Goal: Information Seeking & Learning: Learn about a topic

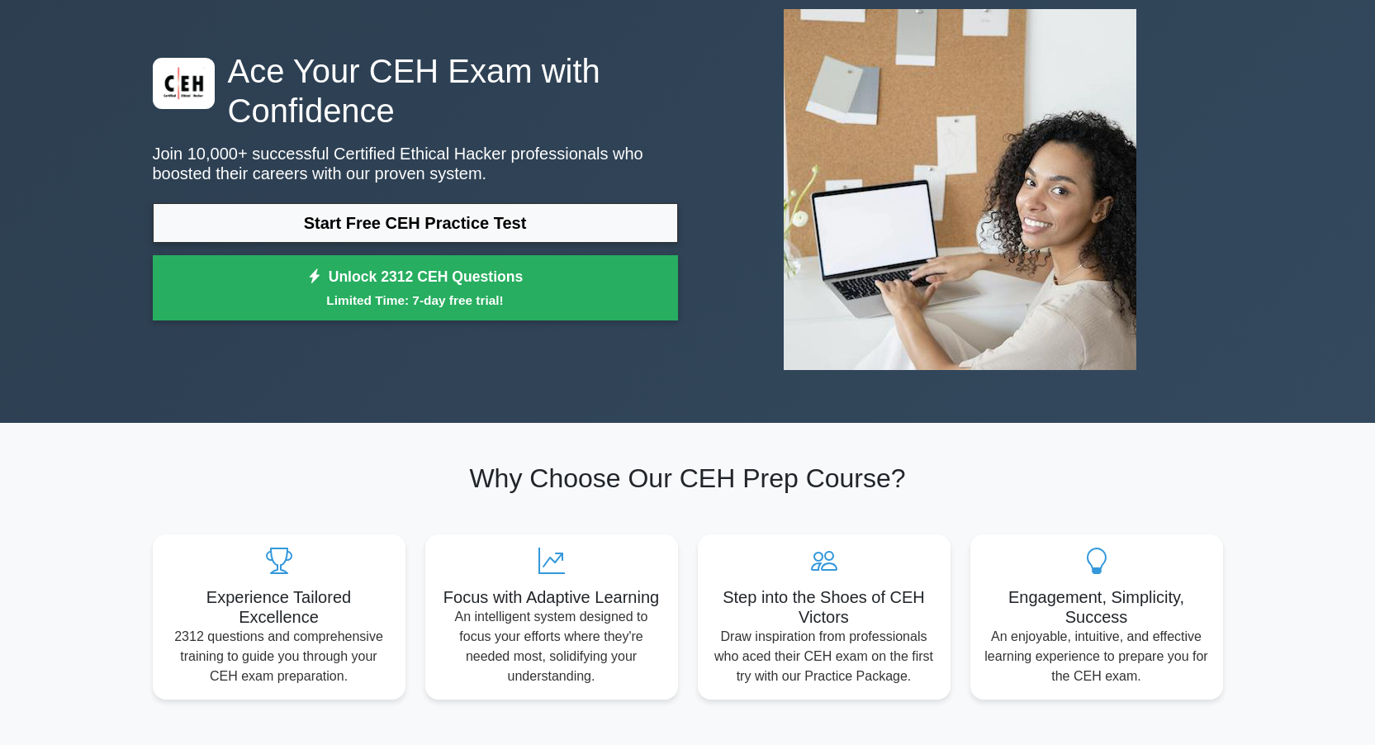
scroll to position [97, 0]
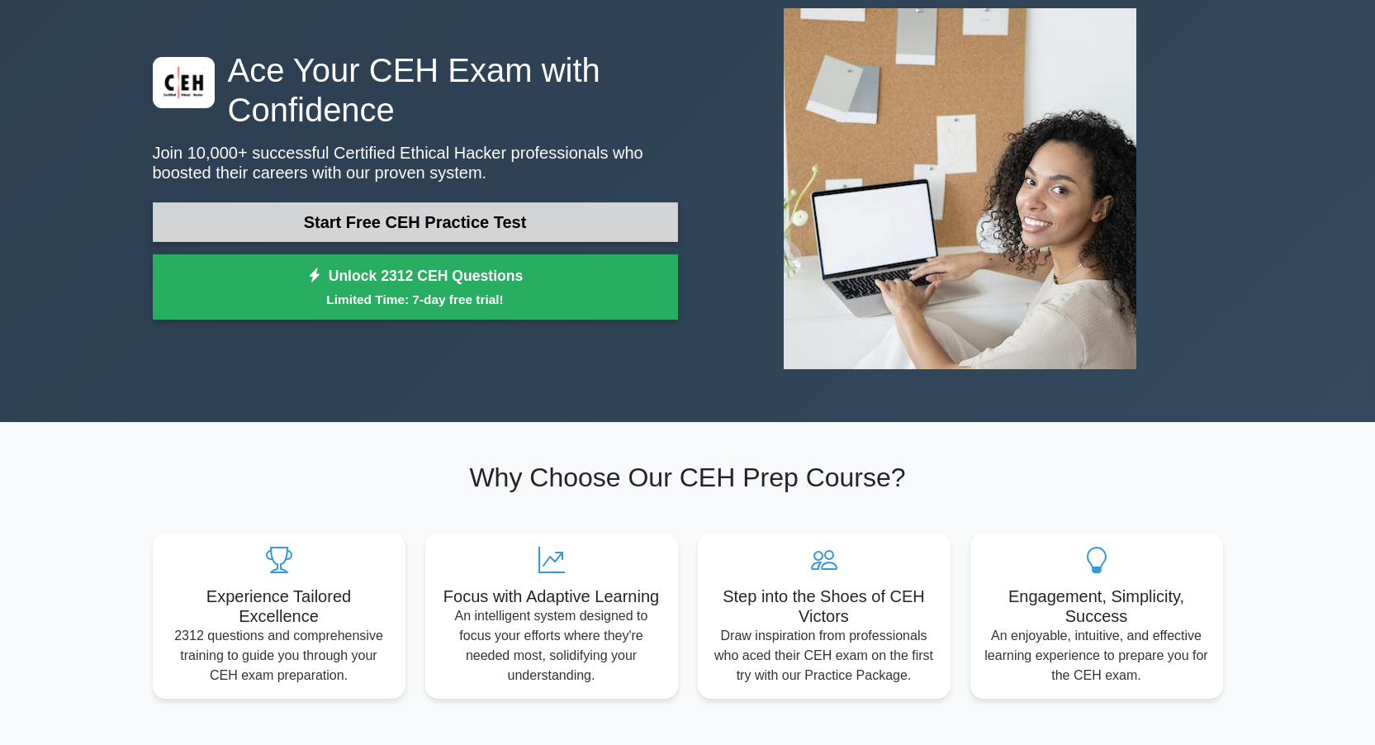
click at [541, 212] on link "Start Free CEH Practice Test" at bounding box center [415, 222] width 525 height 40
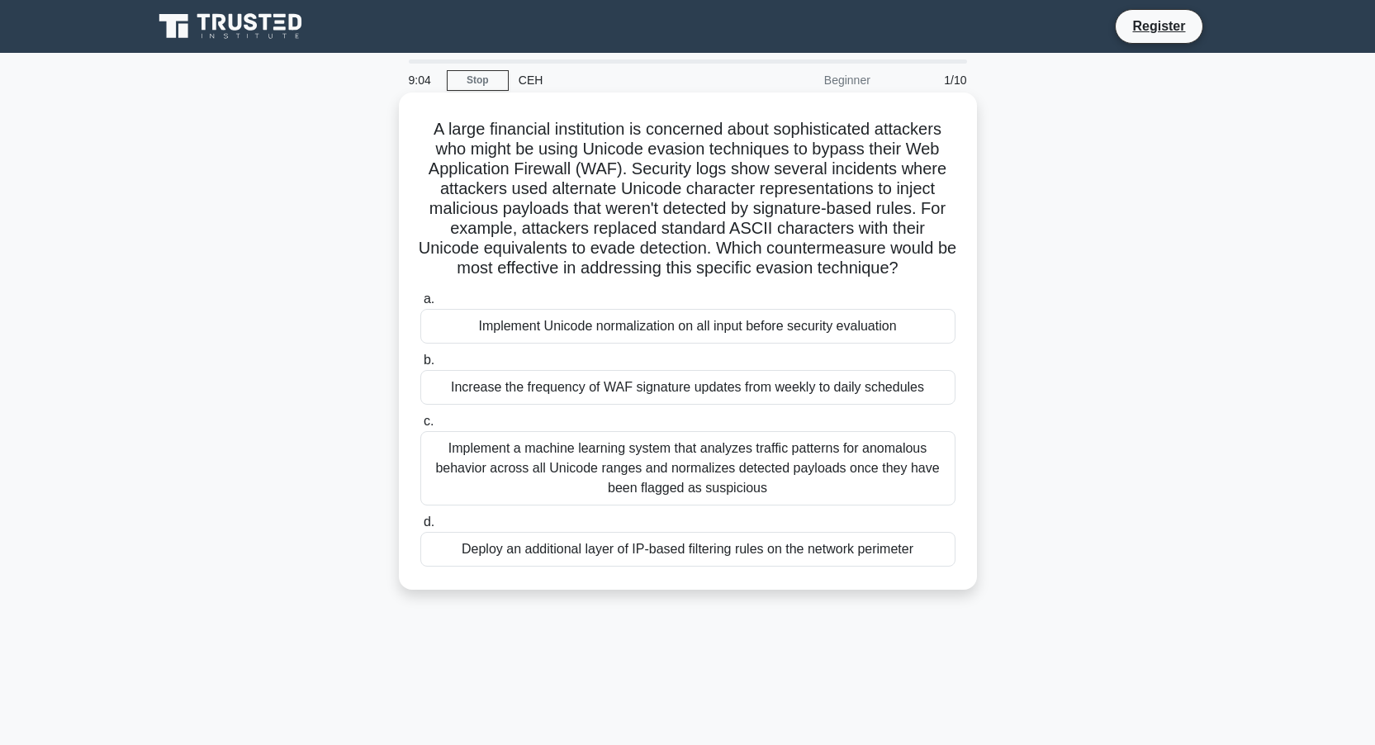
click at [671, 329] on div "Implement Unicode normalization on all input before security evaluation" at bounding box center [687, 326] width 535 height 35
click at [420, 305] on input "a. Implement Unicode normalization on all input before security evaluation" at bounding box center [420, 299] width 0 height 11
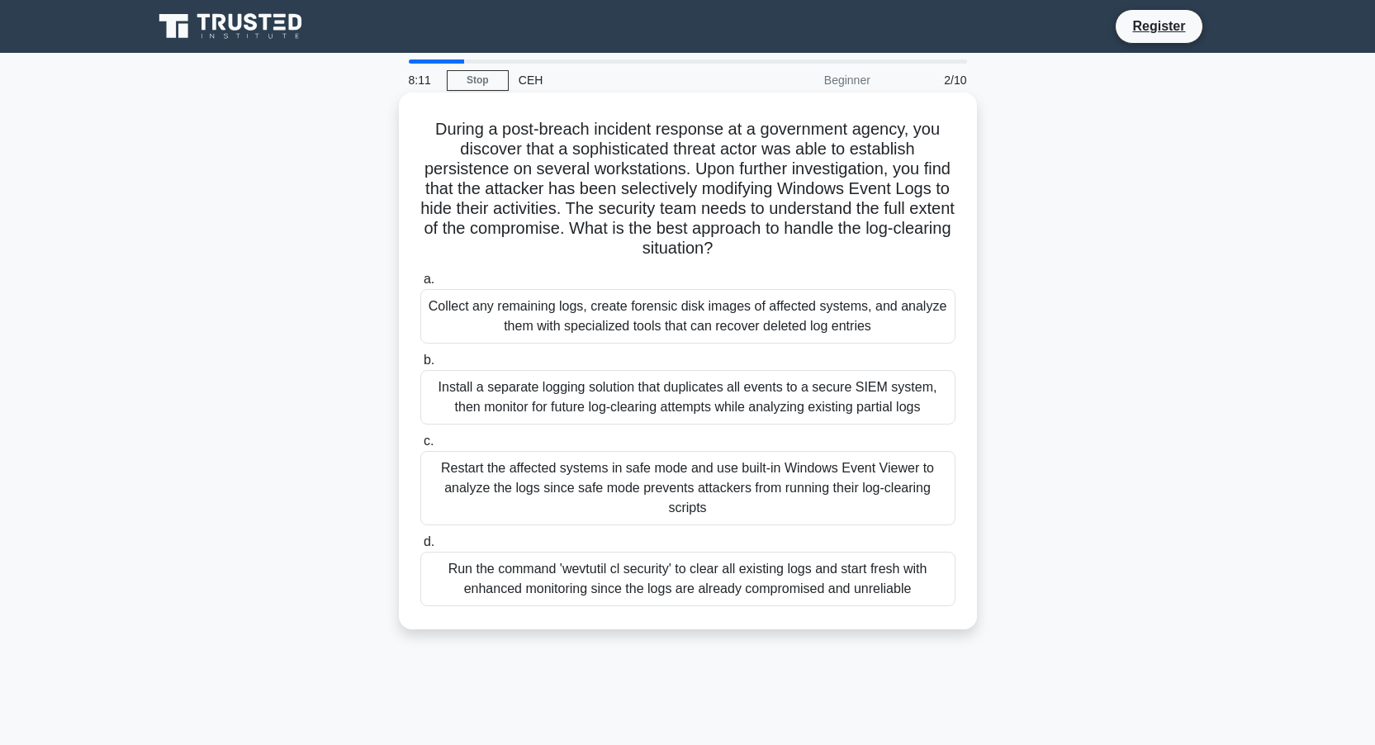
click at [626, 399] on div "Install a separate logging solution that duplicates all events to a secure SIEM…" at bounding box center [687, 397] width 535 height 55
click at [420, 366] on input "b. Install a separate logging solution that duplicates all events to a secure S…" at bounding box center [420, 360] width 0 height 11
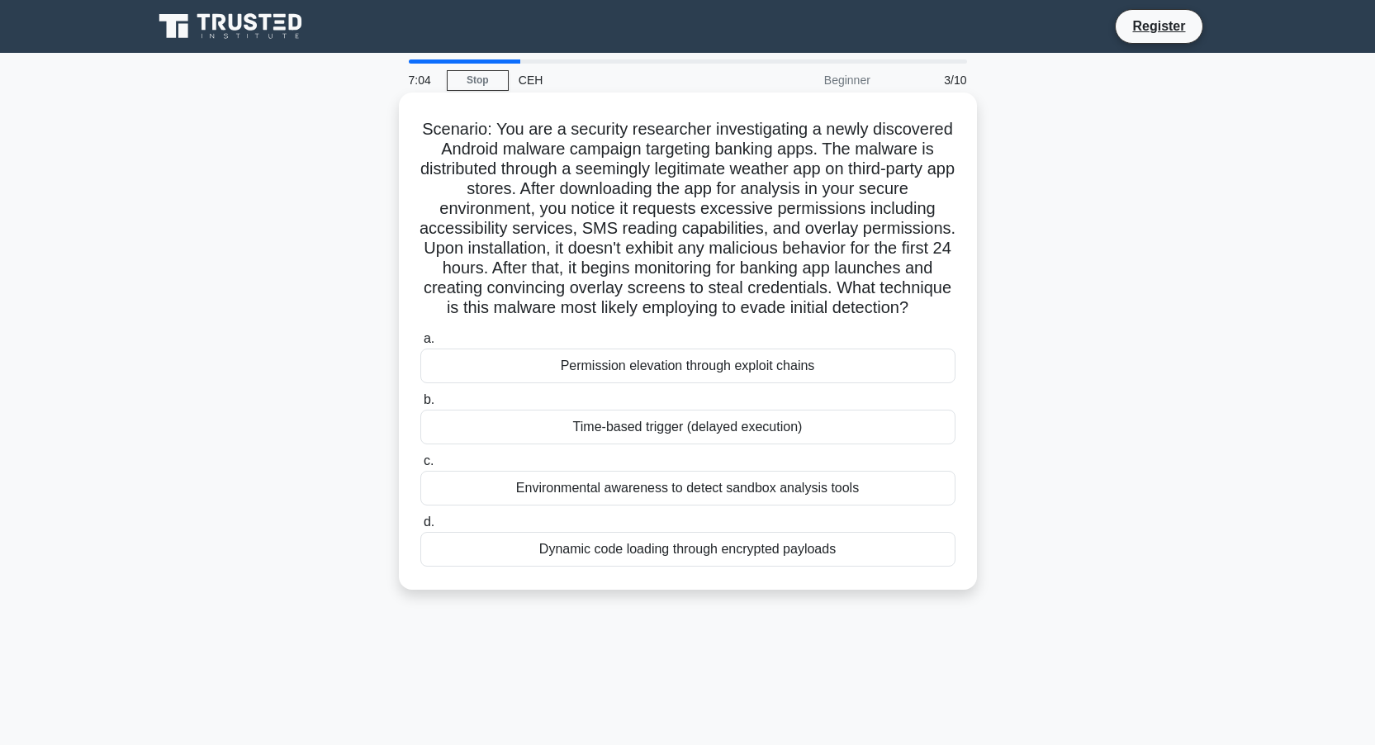
click at [669, 364] on div "Permission elevation through exploit chains" at bounding box center [687, 366] width 535 height 35
click at [420, 344] on input "a. Permission elevation through exploit chains" at bounding box center [420, 339] width 0 height 11
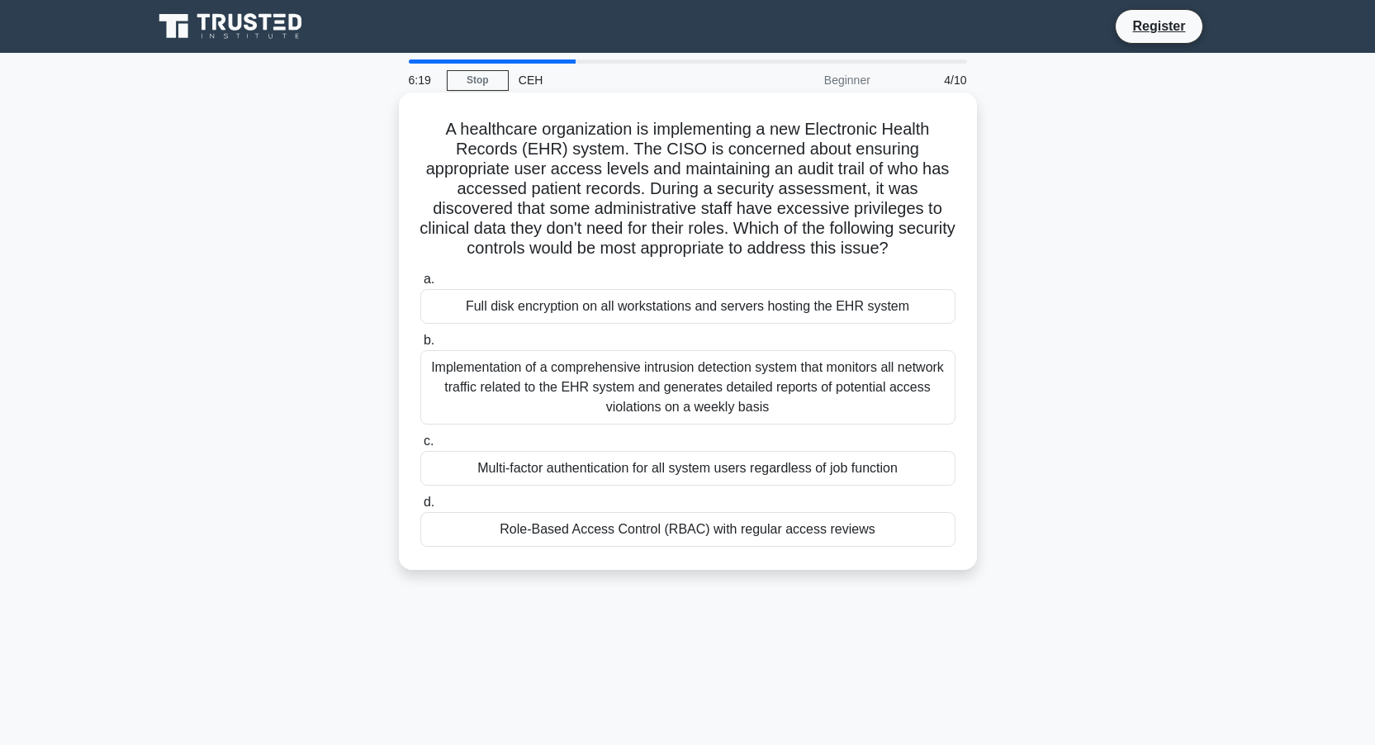
click at [775, 534] on div "Role-Based Access Control (RBAC) with regular access reviews" at bounding box center [687, 529] width 535 height 35
click at [420, 508] on input "d. Role-Based Access Control (RBAC) with regular access reviews" at bounding box center [420, 502] width 0 height 11
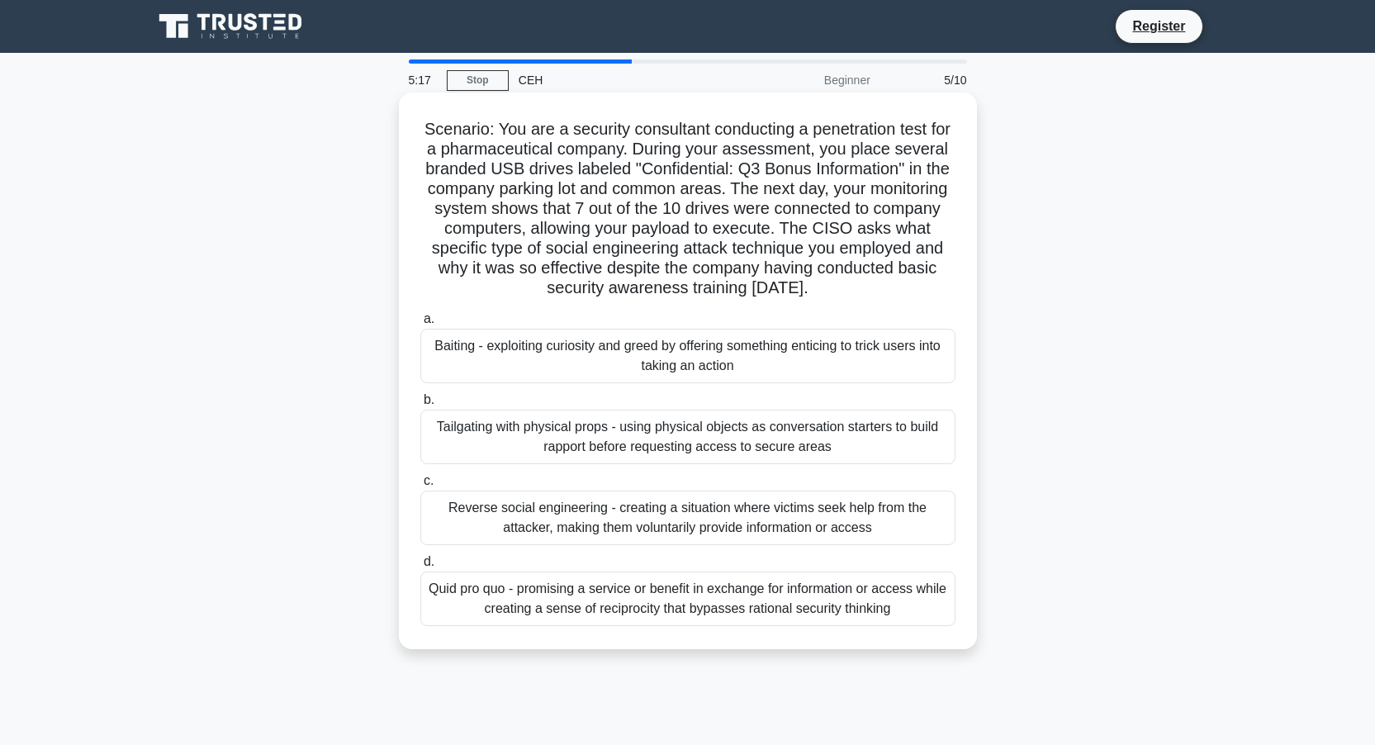
click at [916, 363] on div "Baiting - exploiting curiosity and greed by offering something enticing to tric…" at bounding box center [687, 356] width 535 height 55
click at [420, 325] on input "a. Baiting - exploiting curiosity and greed by offering something enticing to t…" at bounding box center [420, 319] width 0 height 11
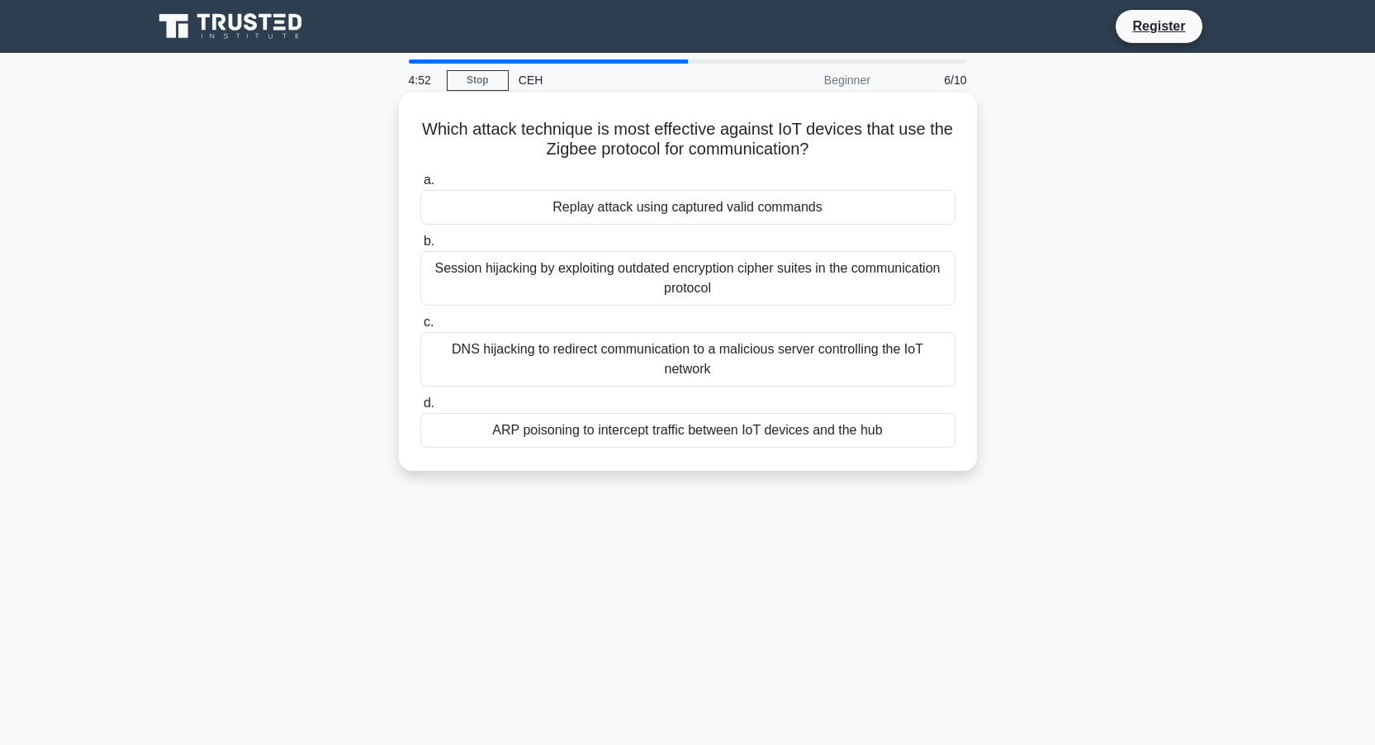
click at [819, 429] on div "ARP poisoning to intercept traffic between IoT devices and the hub" at bounding box center [687, 430] width 535 height 35
click at [420, 409] on input "d. ARP poisoning to intercept traffic between IoT devices and the hub" at bounding box center [420, 403] width 0 height 11
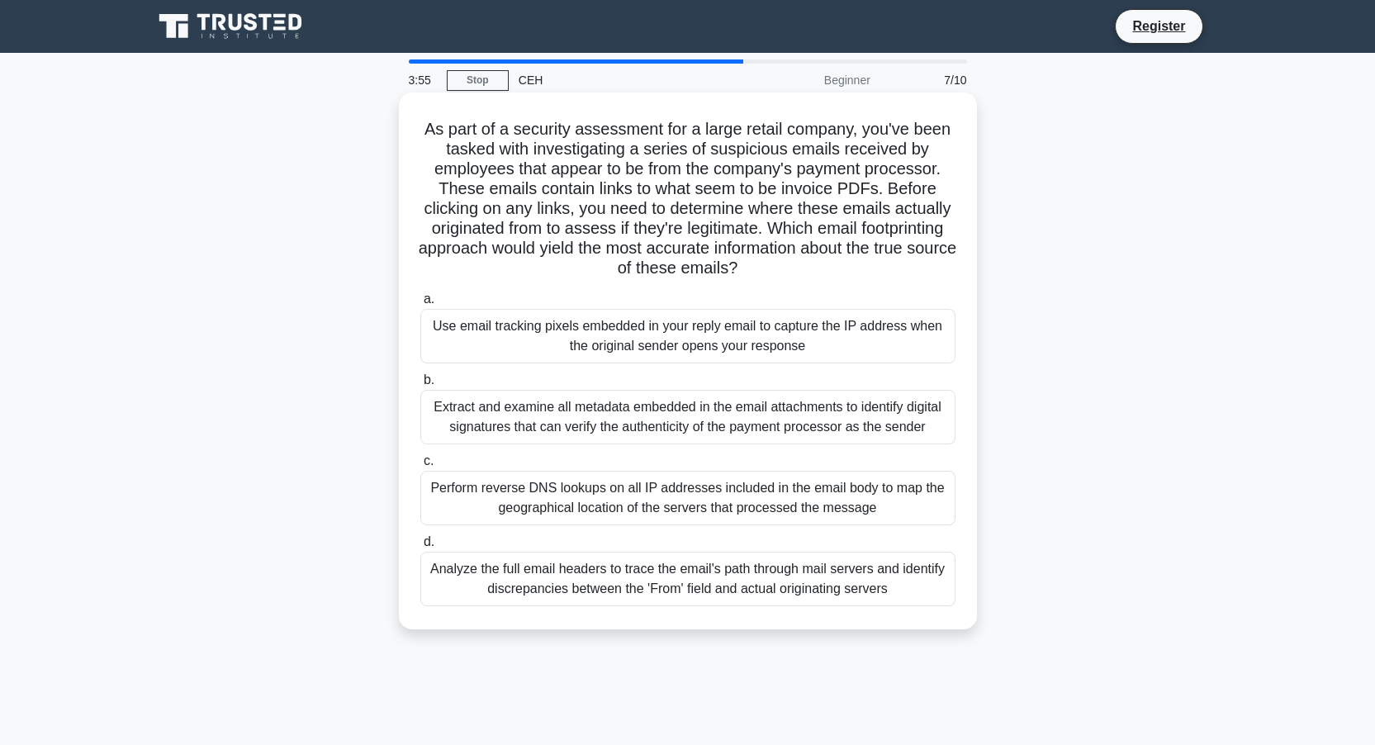
click at [769, 583] on div "Analyze the full email headers to trace the email's path through mail servers a…" at bounding box center [687, 579] width 535 height 55
click at [420, 548] on input "d. Analyze the full email headers to trace the email's path through mail server…" at bounding box center [420, 542] width 0 height 11
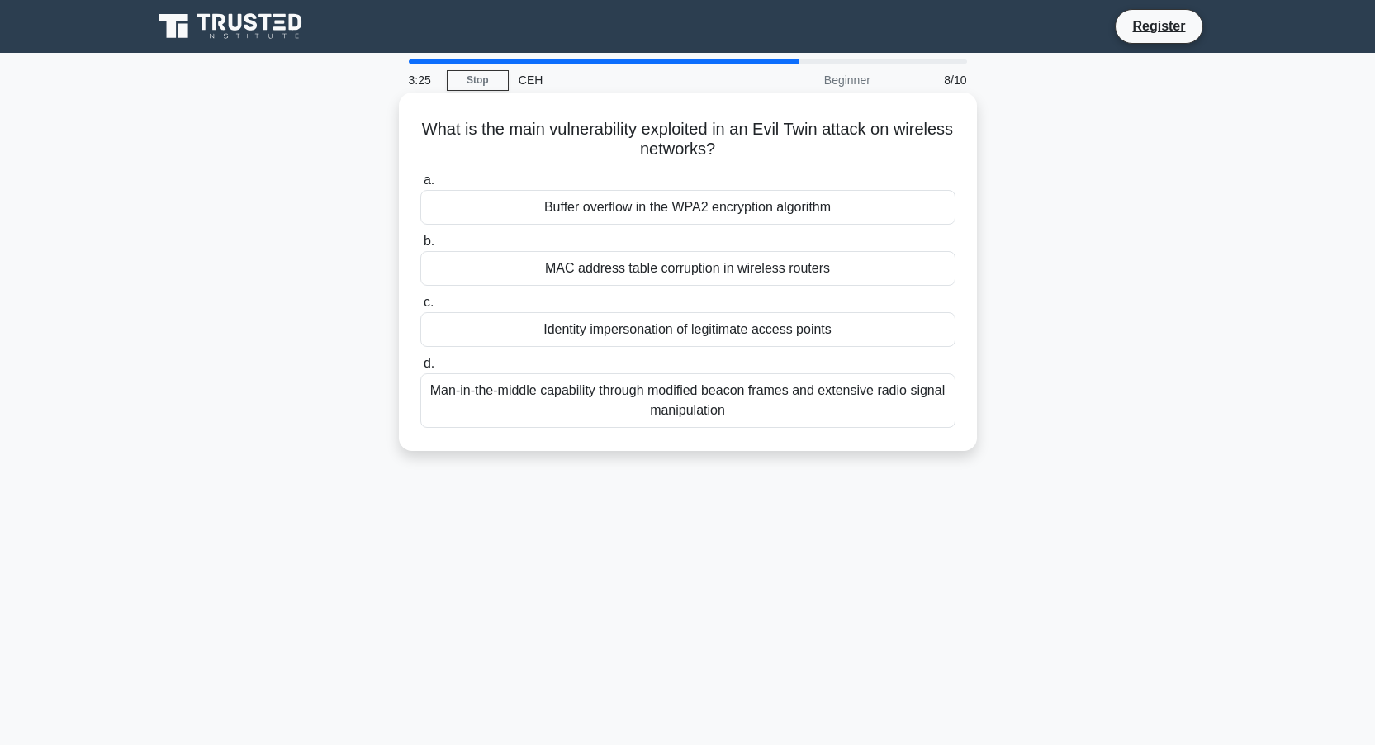
click at [739, 401] on div "Man-in-the-middle capability through modified beacon frames and extensive radio…" at bounding box center [687, 400] width 535 height 55
click at [420, 369] on input "d. Man-in-the-middle capability through modified beacon frames and extensive ra…" at bounding box center [420, 363] width 0 height 11
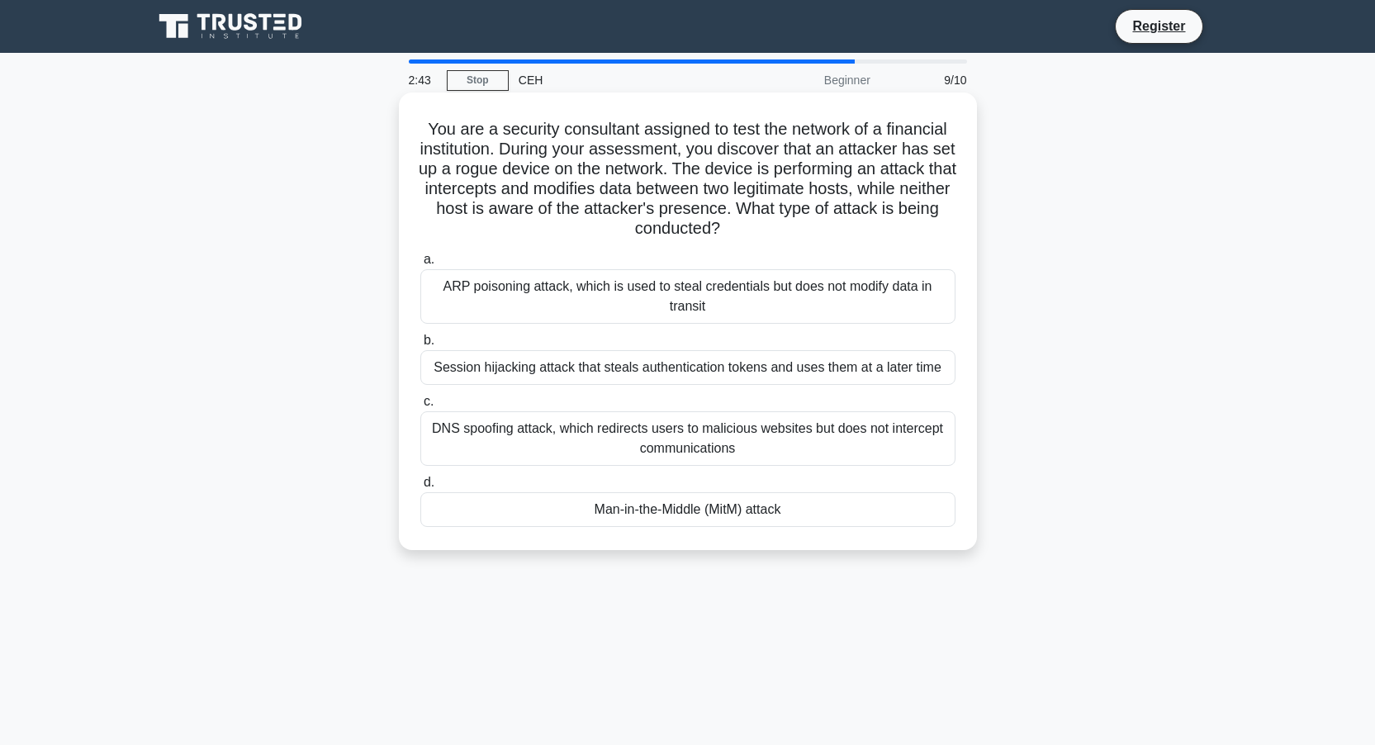
click at [714, 510] on div "Man-in-the-Middle (MitM) attack" at bounding box center [687, 509] width 535 height 35
click at [420, 488] on input "d. Man-in-the-Middle (MitM) attack" at bounding box center [420, 482] width 0 height 11
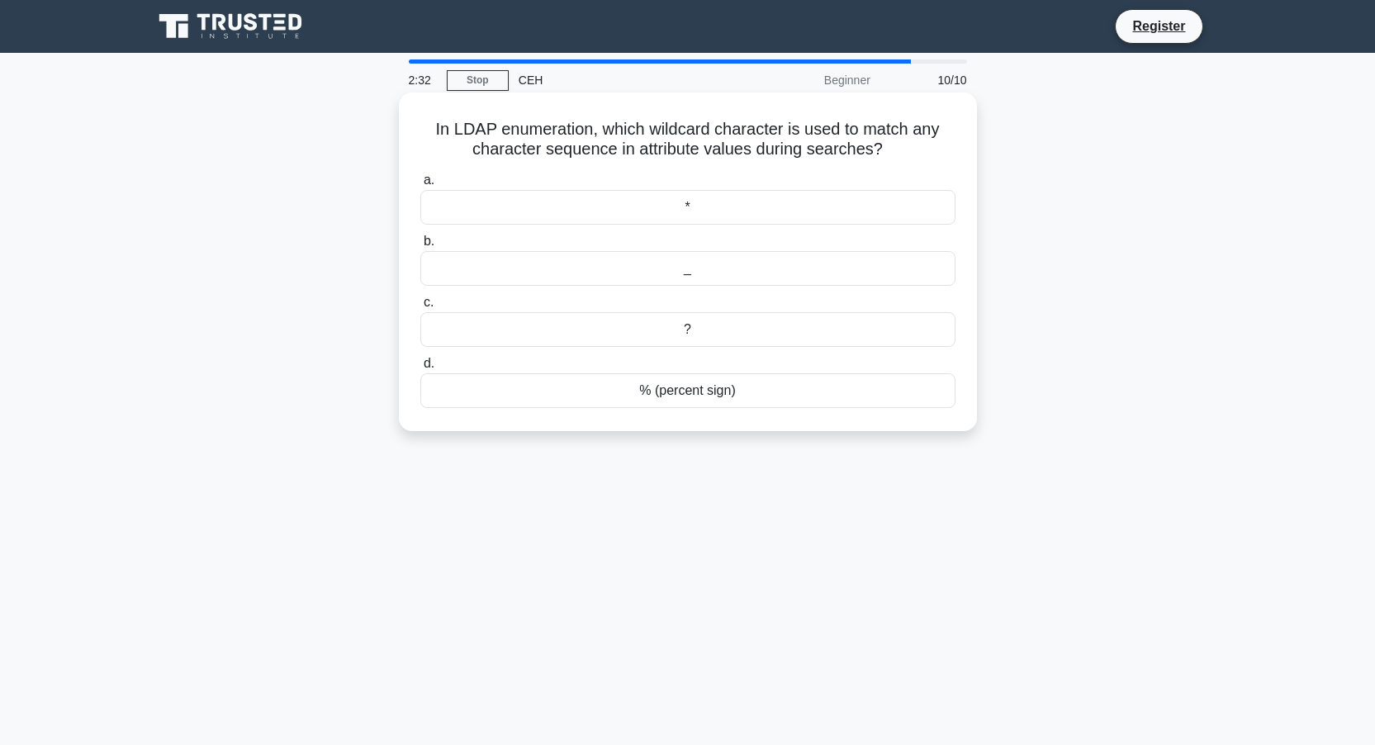
click at [681, 208] on div "*" at bounding box center [687, 207] width 535 height 35
click at [420, 186] on input "a. *" at bounding box center [420, 180] width 0 height 11
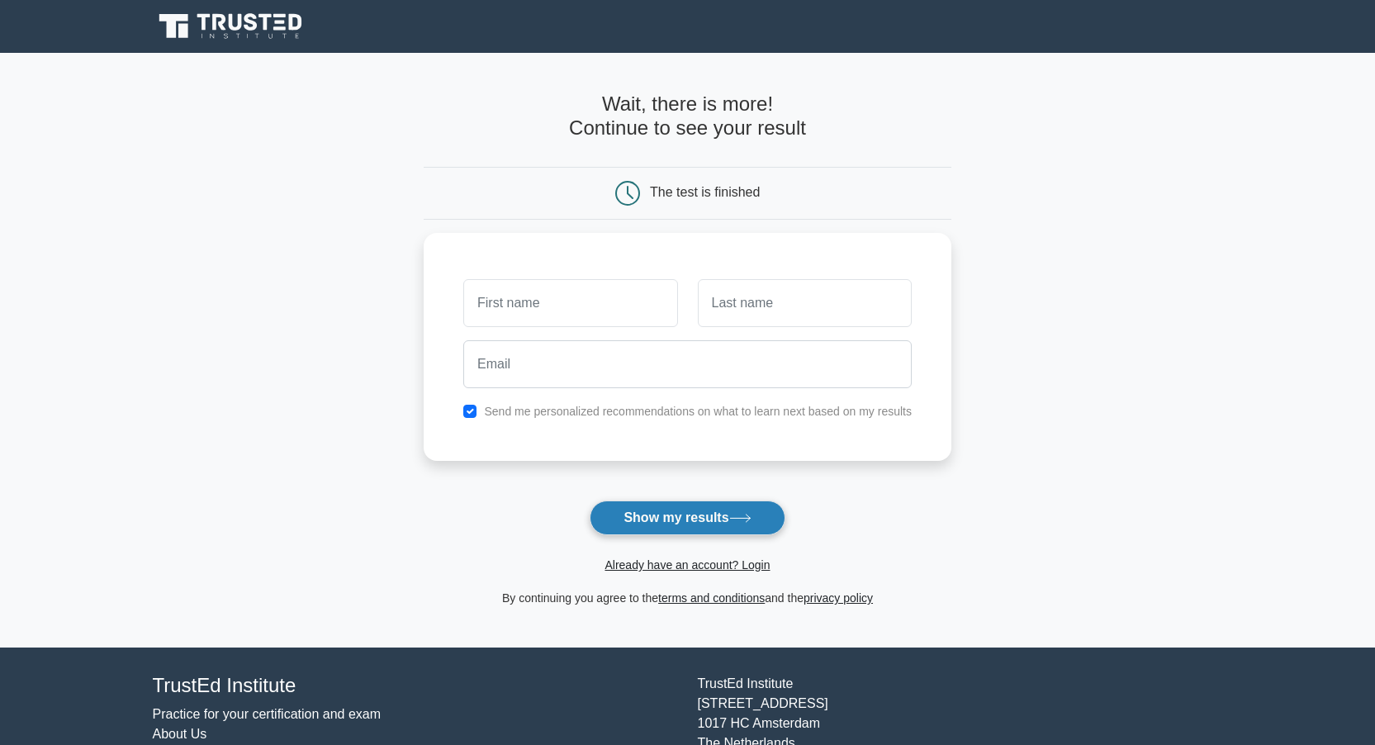
click at [683, 514] on button "Show my results" at bounding box center [687, 518] width 195 height 35
click at [525, 301] on input "text" at bounding box center [570, 299] width 214 height 48
type input "A"
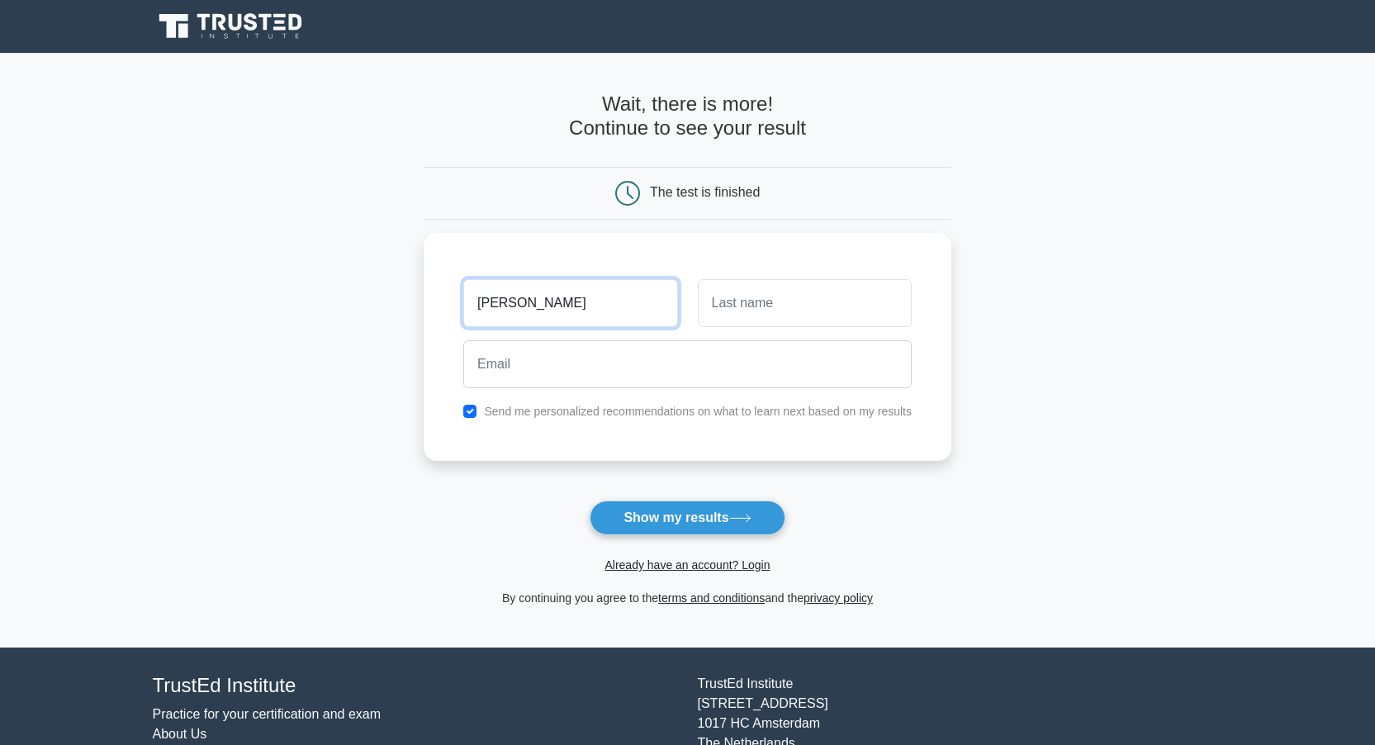
drag, startPoint x: 534, startPoint y: 300, endPoint x: 373, endPoint y: 285, distance: 161.8
click at [373, 285] on main "Wait, there is more! Continue to see your result The test is finished [PERSON_N…" at bounding box center [687, 350] width 1375 height 595
type input "[PERSON_NAME]"
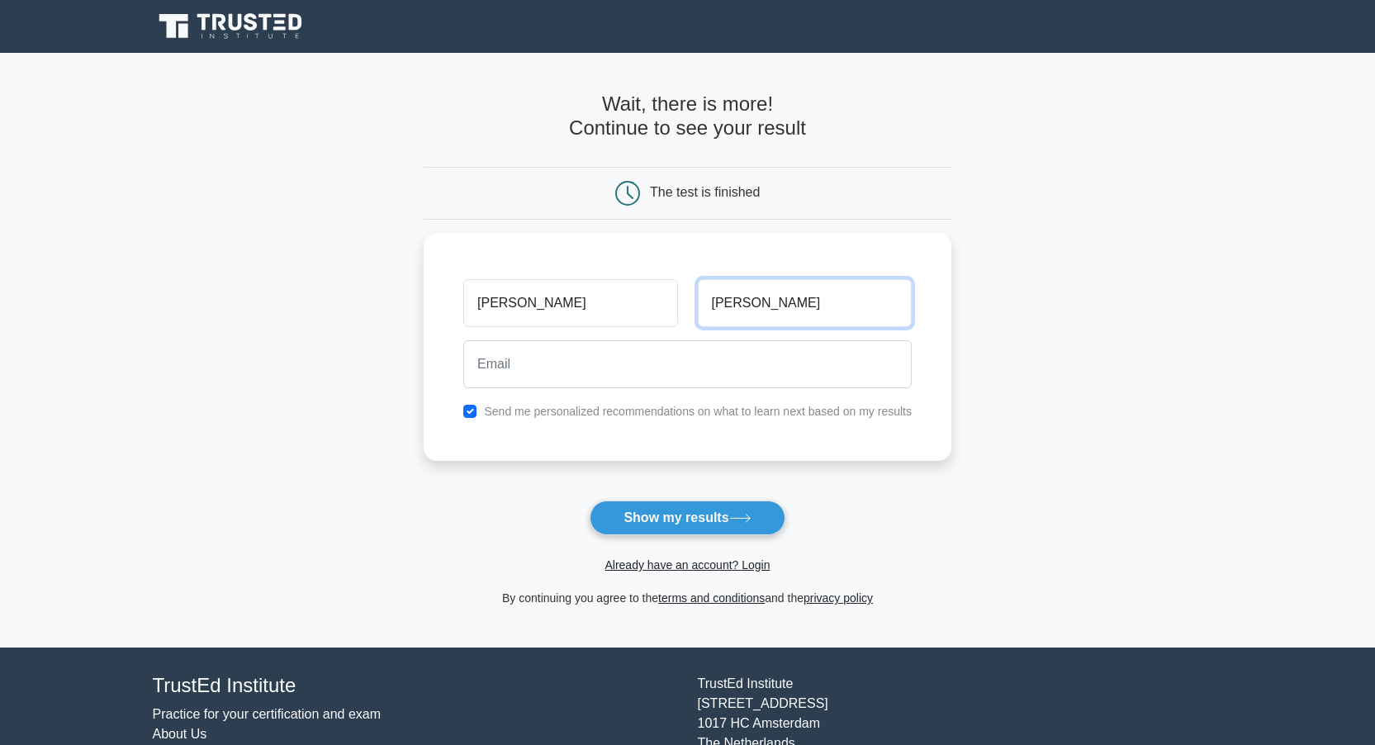
type input "[PERSON_NAME]"
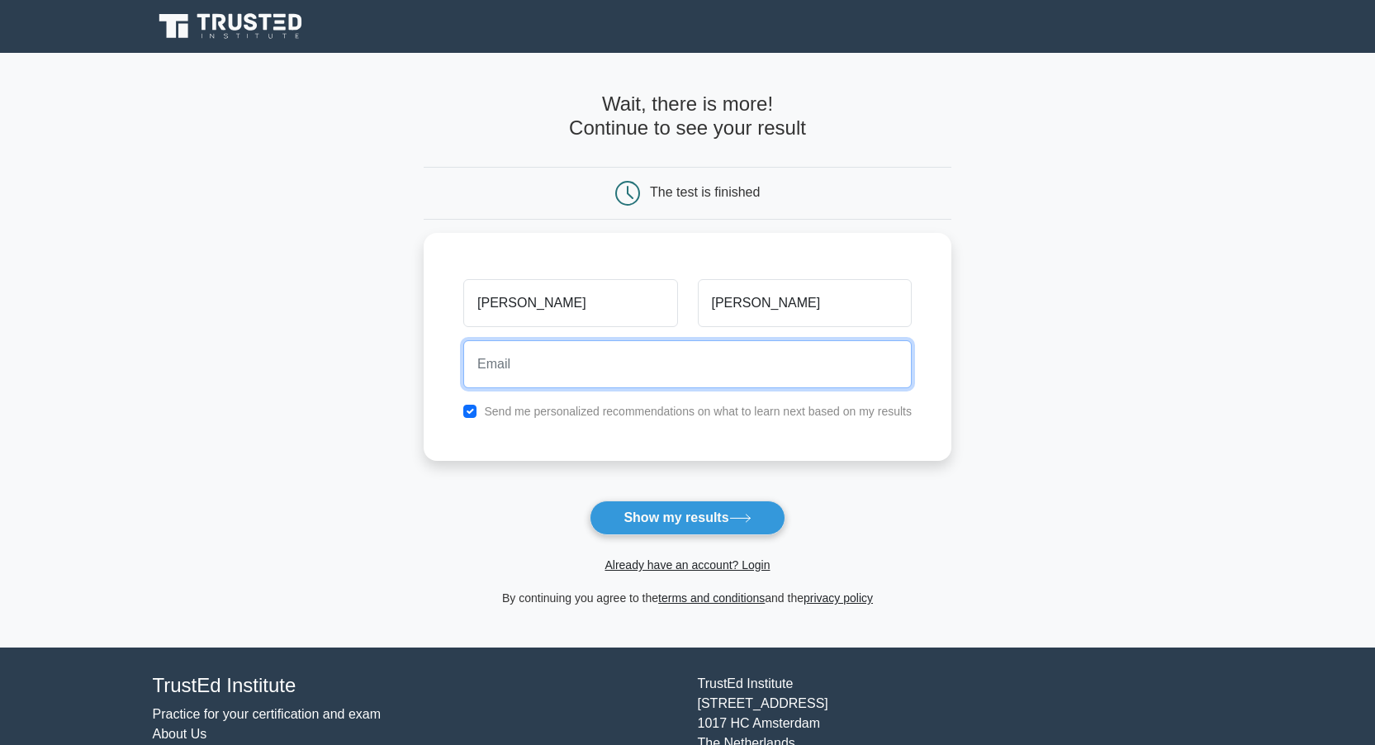
paste input "[EMAIL_ADDRESS][DOMAIN_NAME]"
type input "[EMAIL_ADDRESS][DOMAIN_NAME]"
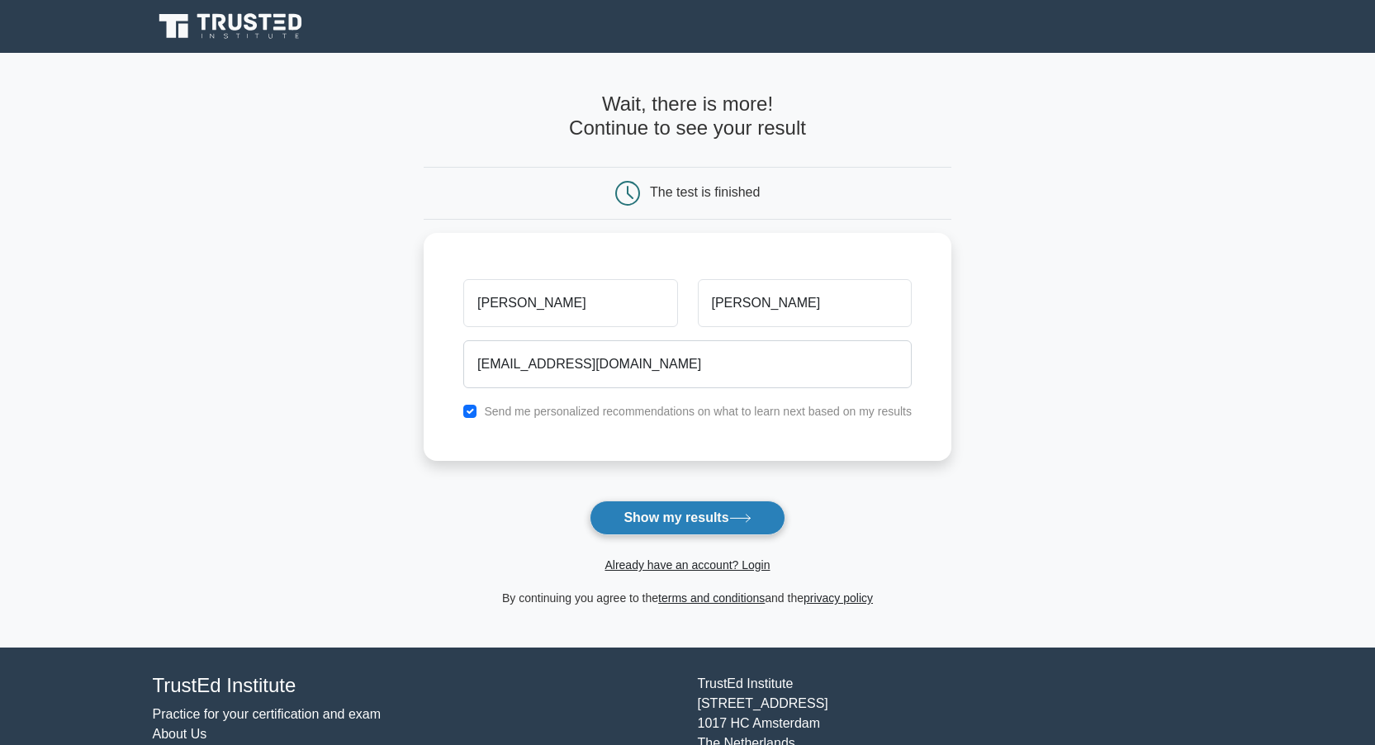
click at [691, 514] on button "Show my results" at bounding box center [687, 518] width 195 height 35
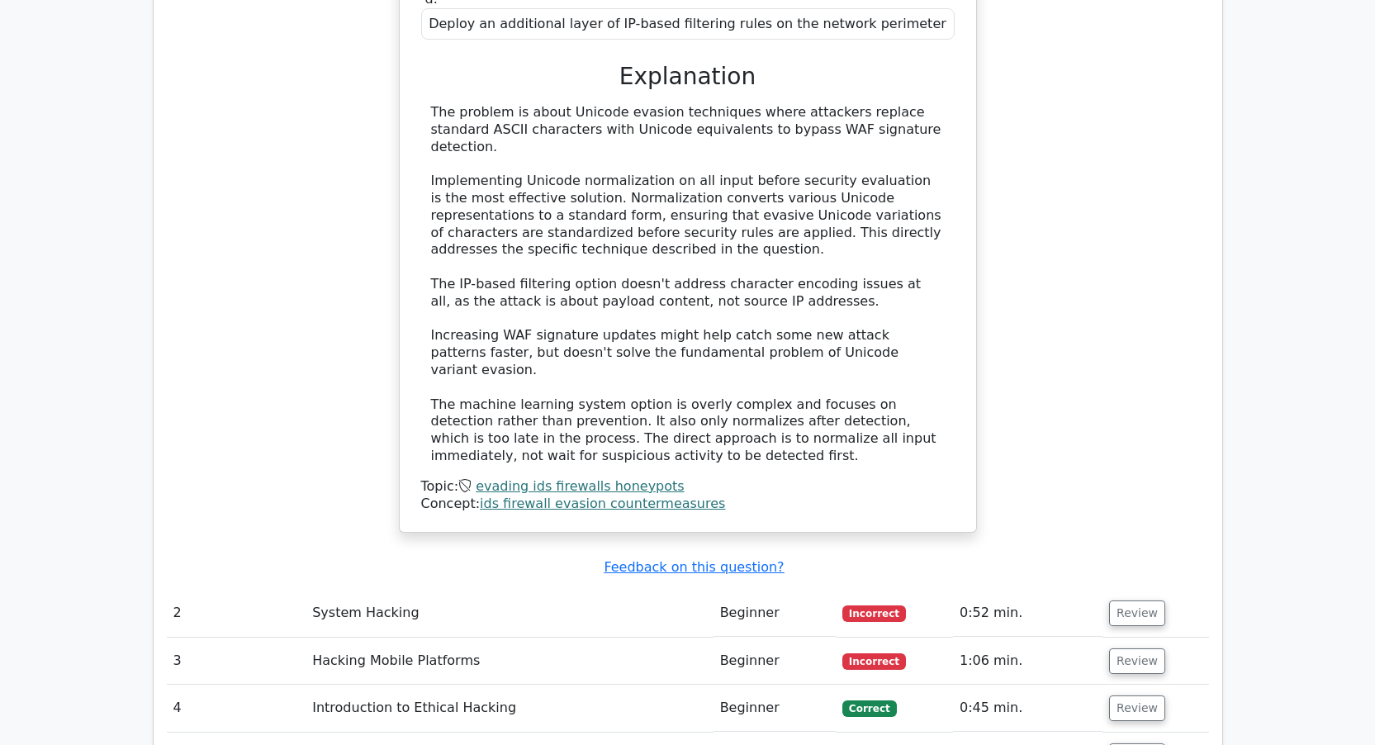
scroll to position [2055, 0]
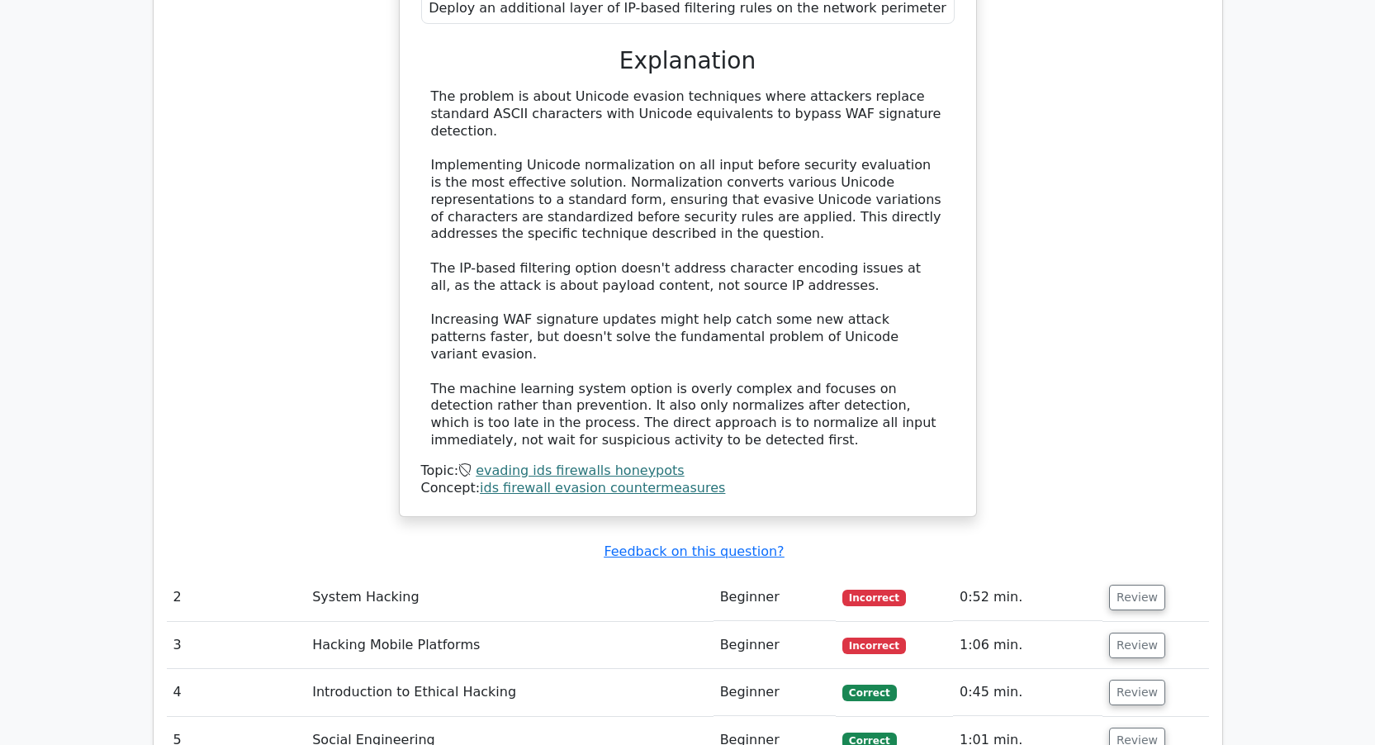
click at [404, 574] on td "System Hacking" at bounding box center [509, 597] width 407 height 47
click at [1114, 585] on button "Review" at bounding box center [1137, 598] width 56 height 26
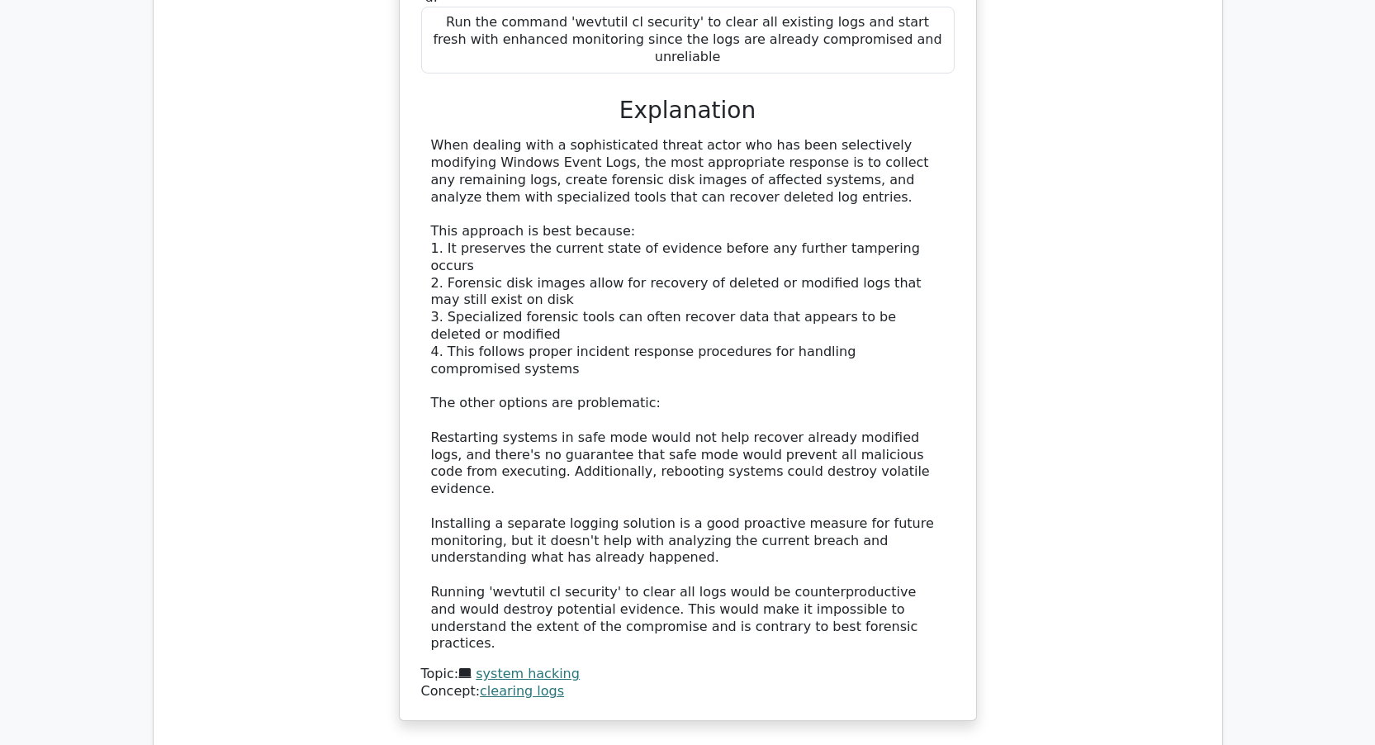
scroll to position [3306, 0]
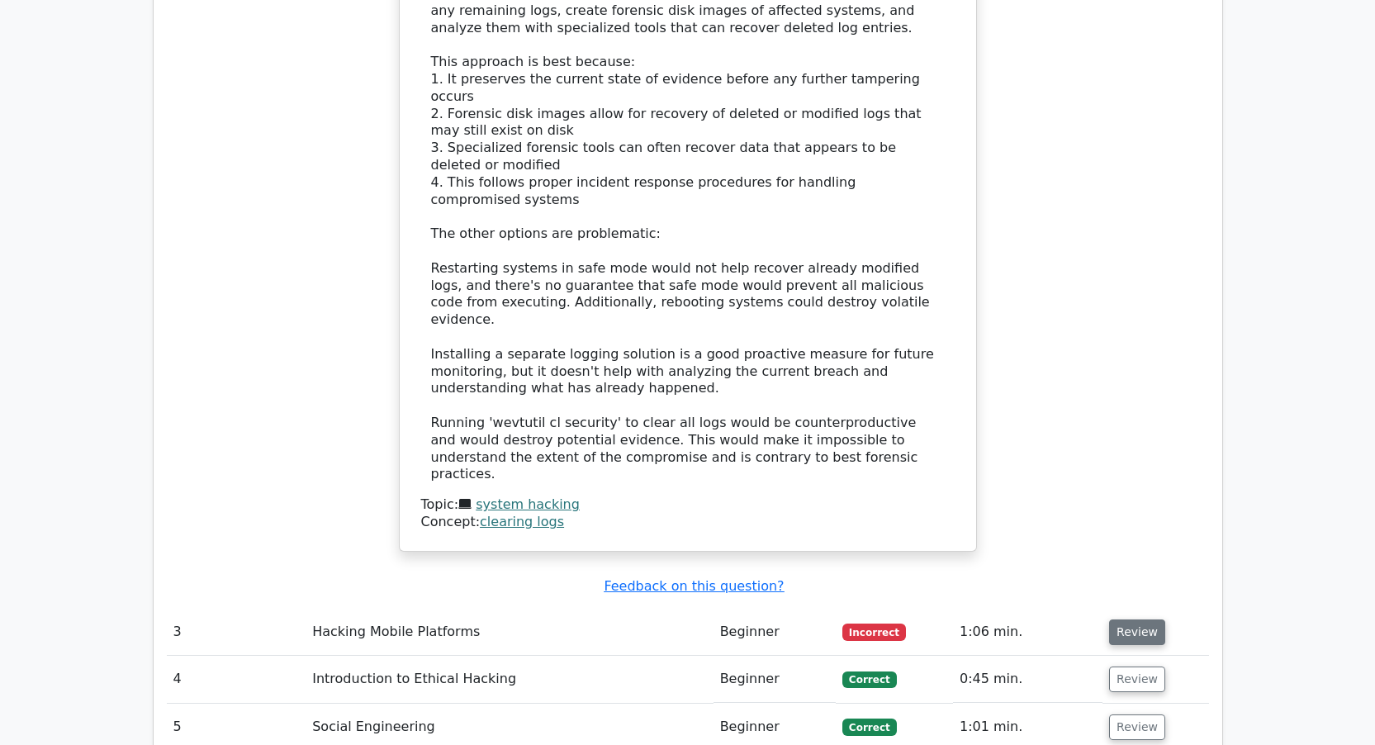
click at [1127, 619] on button "Review" at bounding box center [1137, 632] width 56 height 26
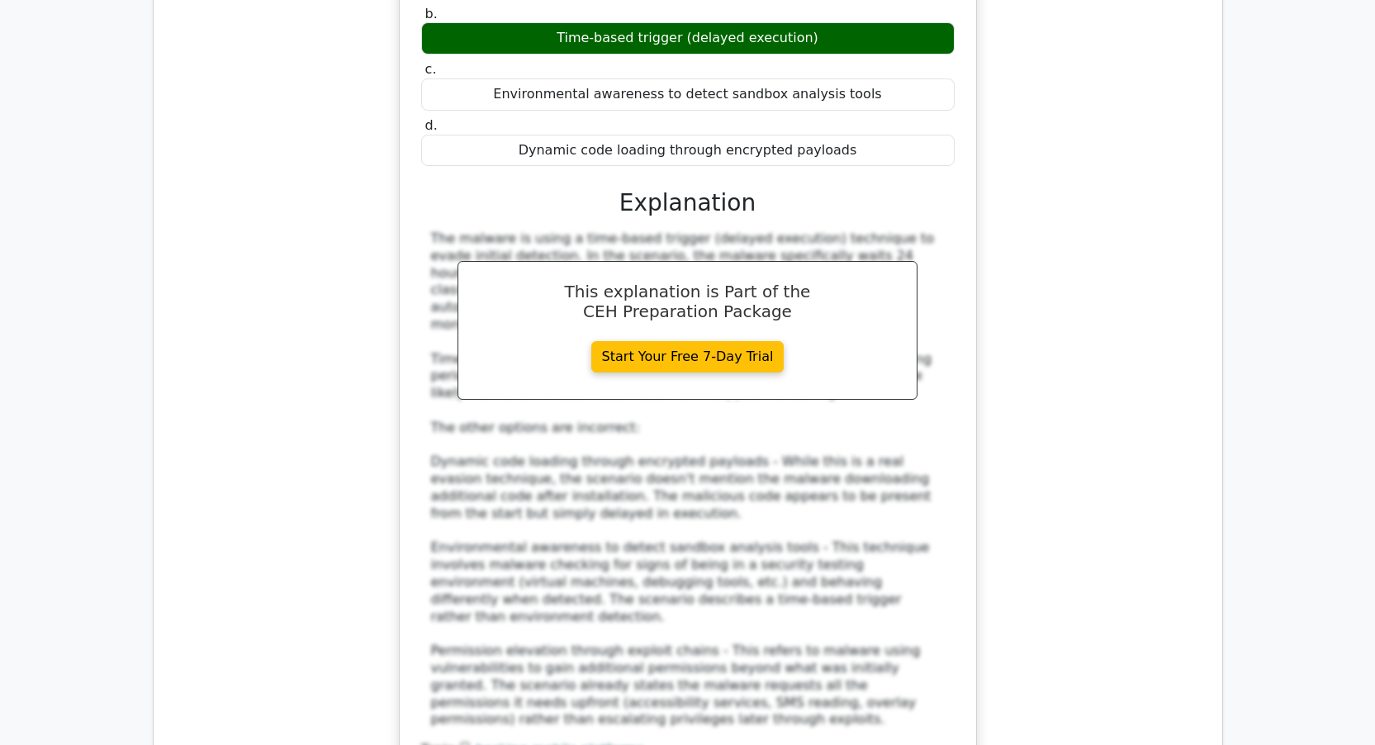
scroll to position [4445, 0]
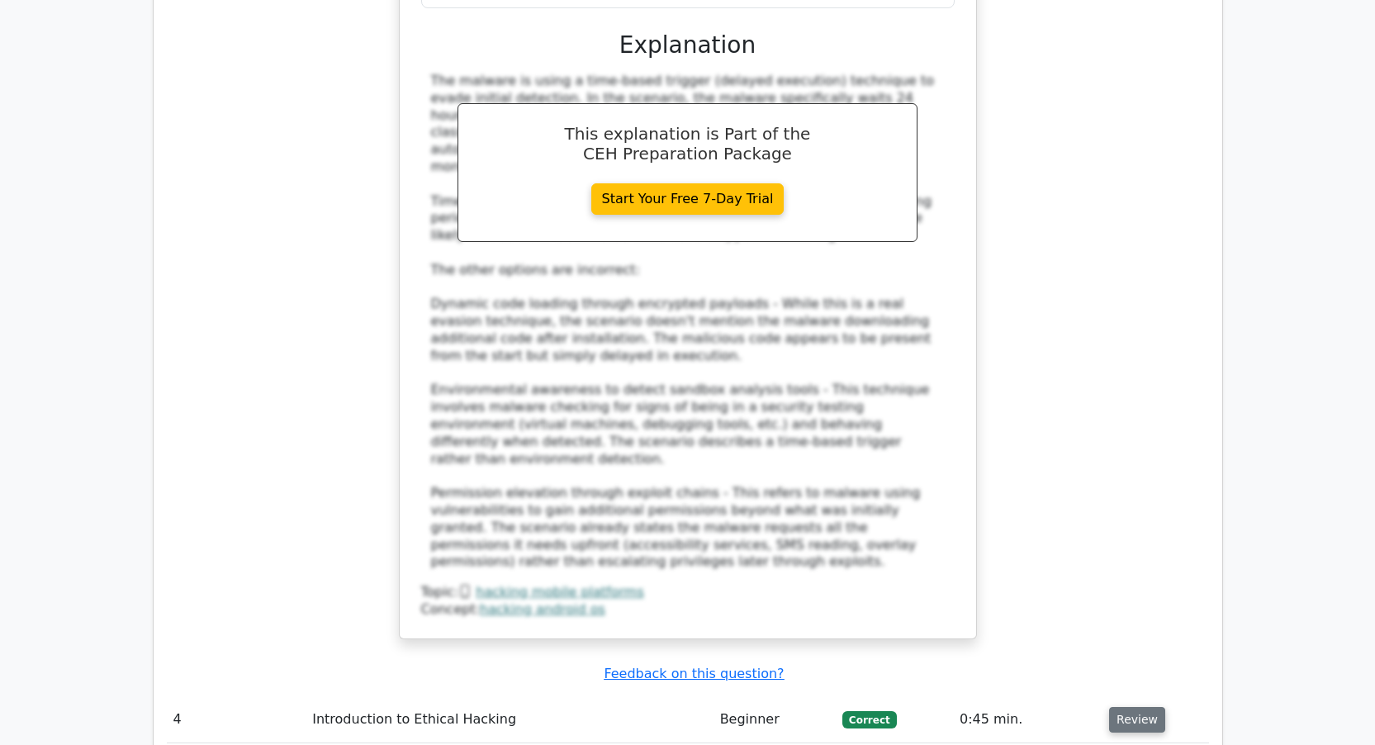
click at [1145, 707] on button "Review" at bounding box center [1137, 720] width 56 height 26
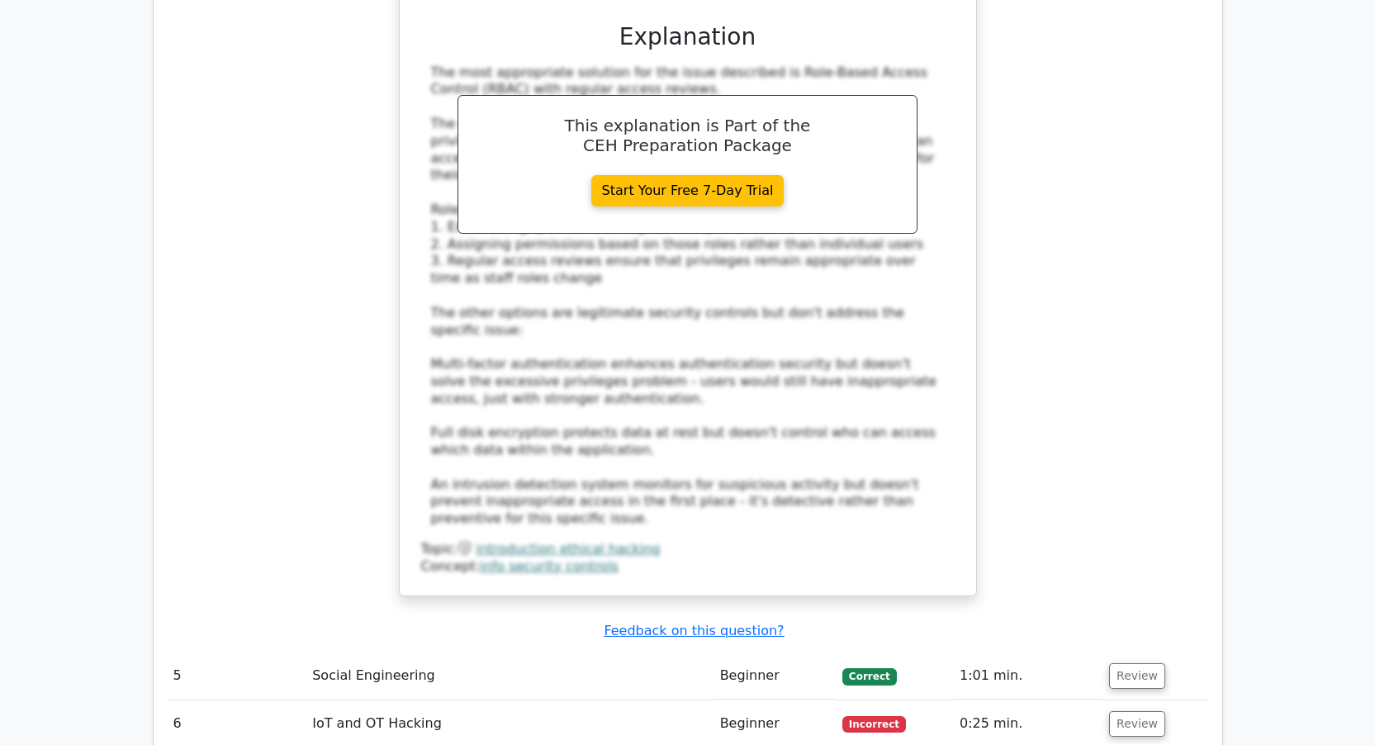
scroll to position [5720, 0]
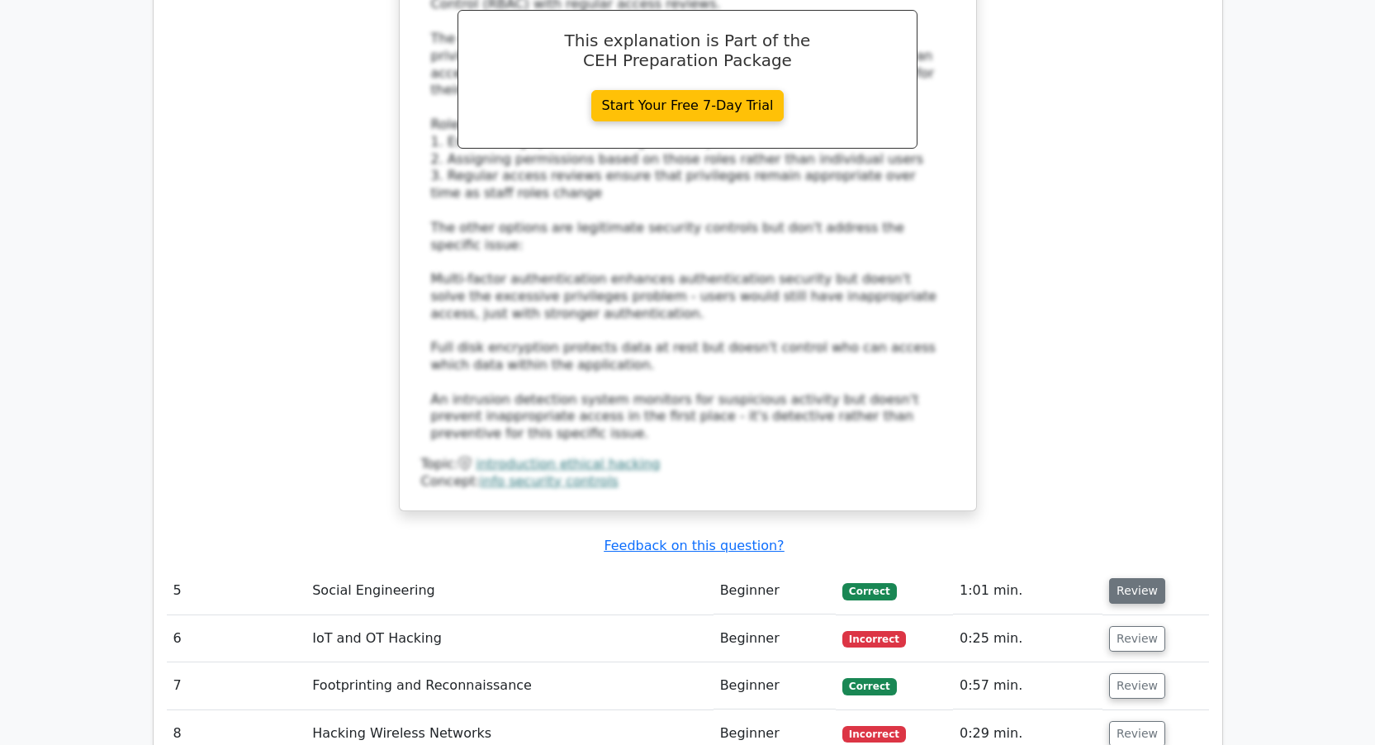
click at [1140, 578] on button "Review" at bounding box center [1137, 591] width 56 height 26
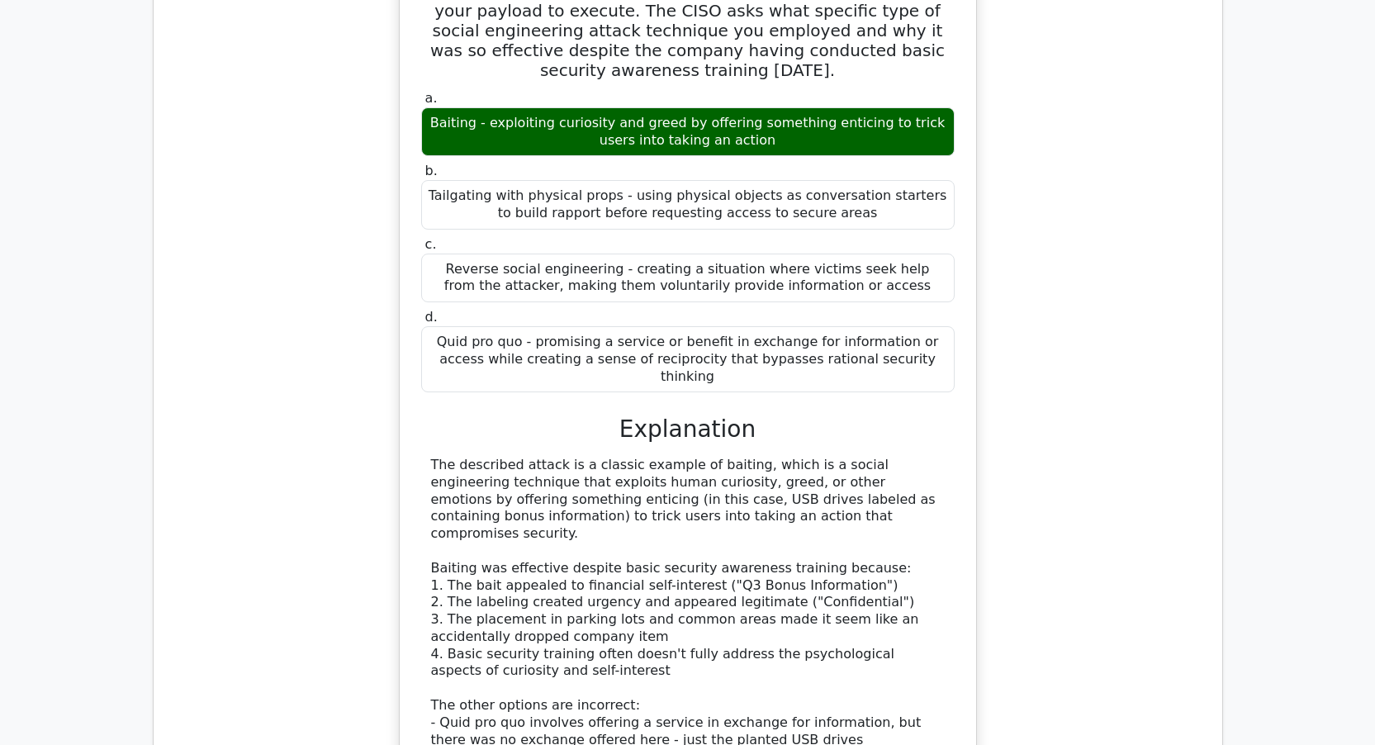
scroll to position [6541, 0]
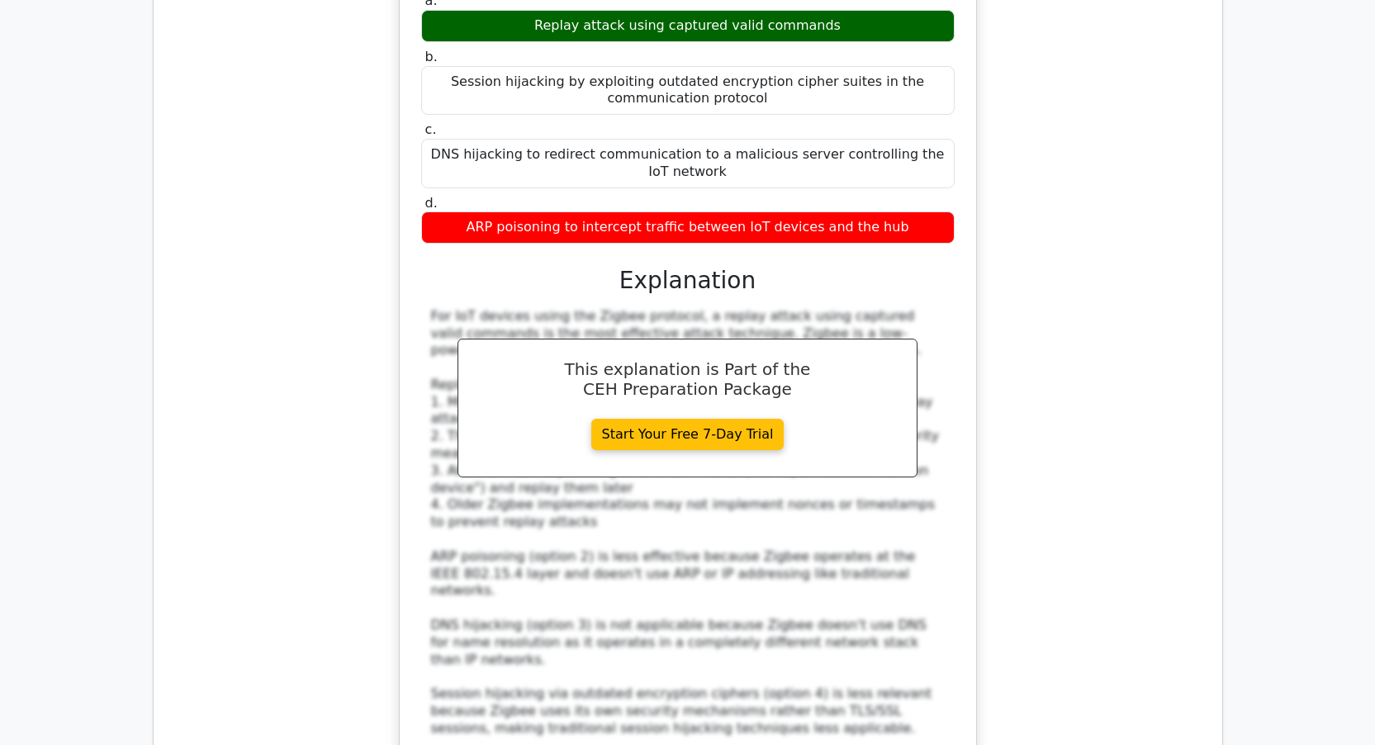
scroll to position [7678, 0]
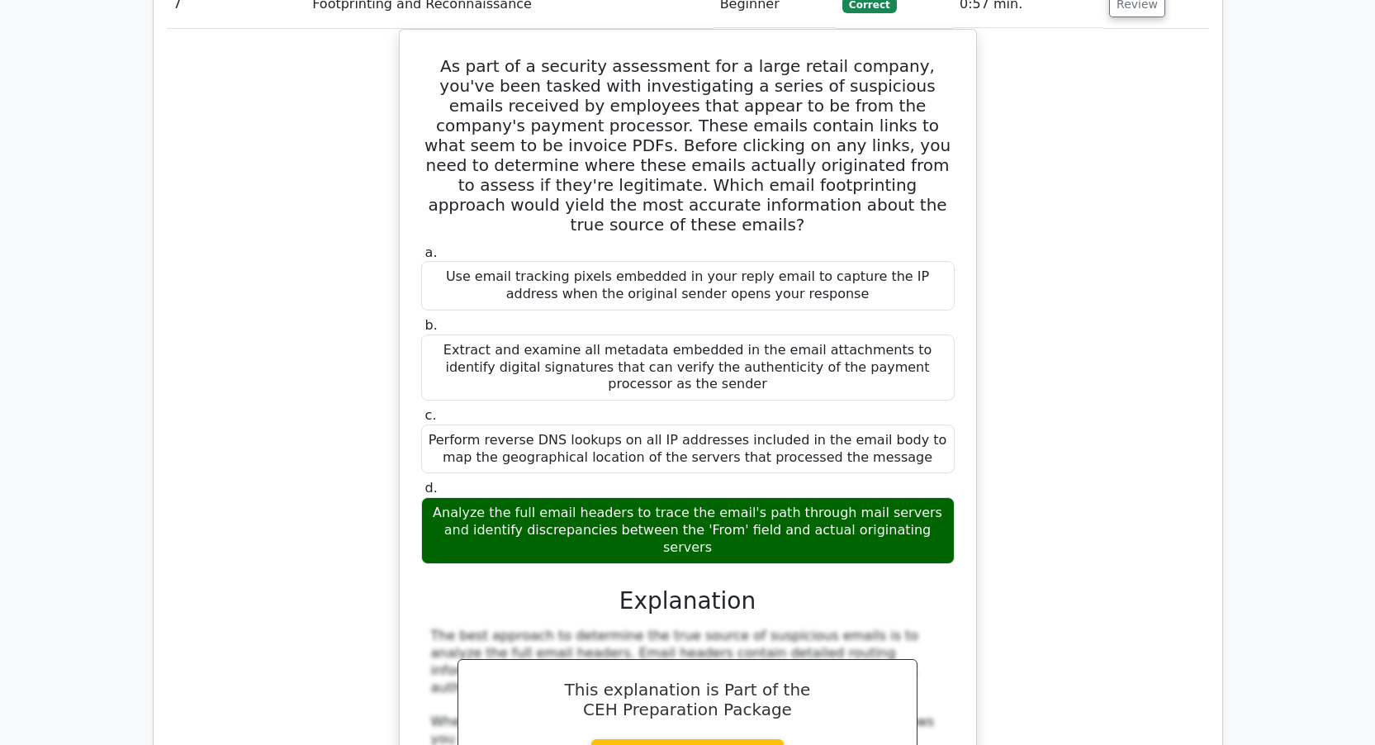
scroll to position [8529, 0]
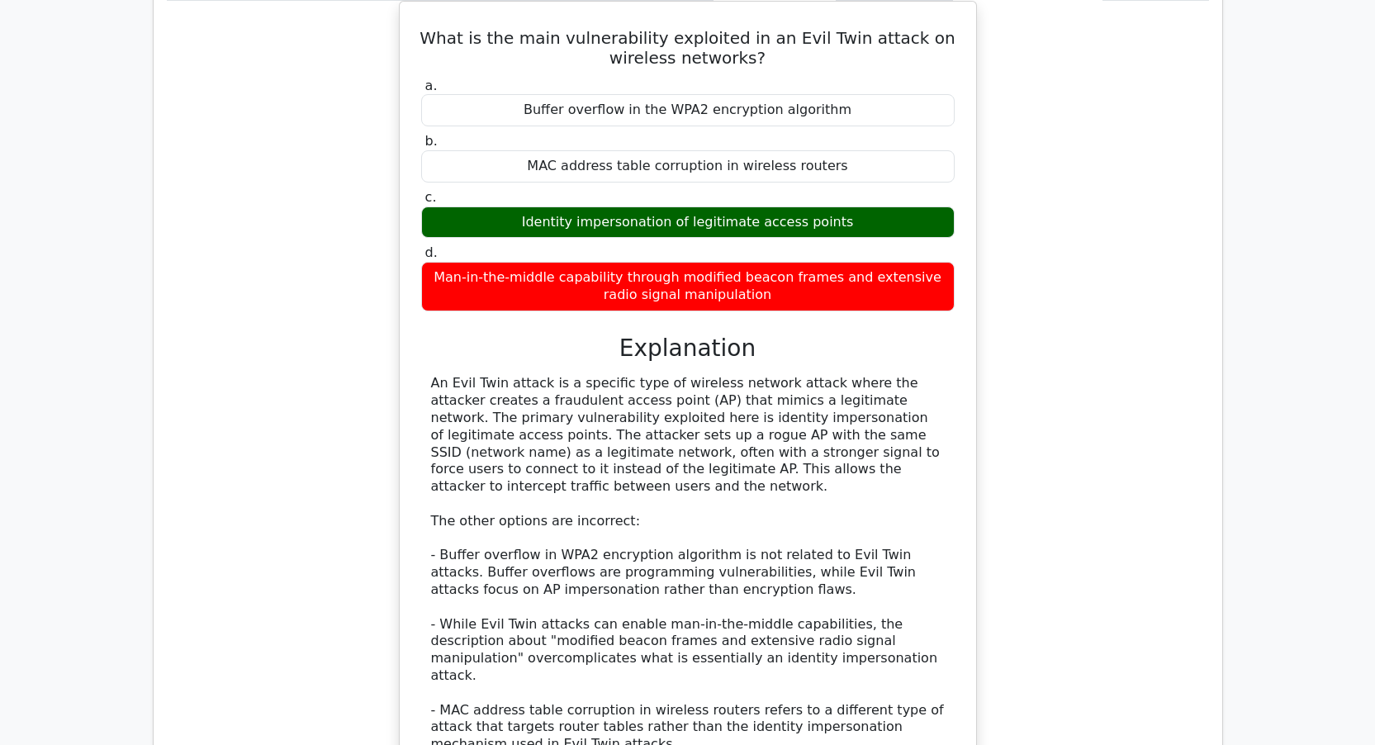
scroll to position [9728, 0]
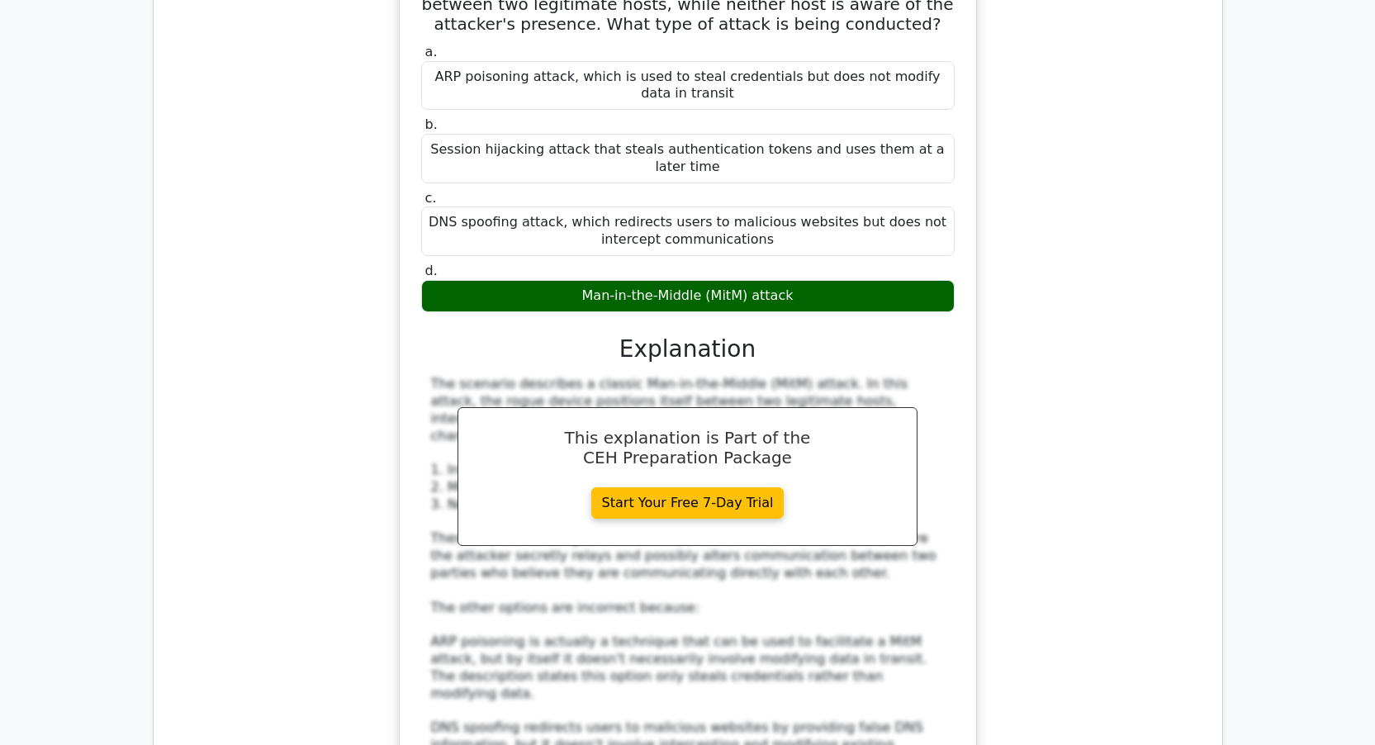
scroll to position [10943, 0]
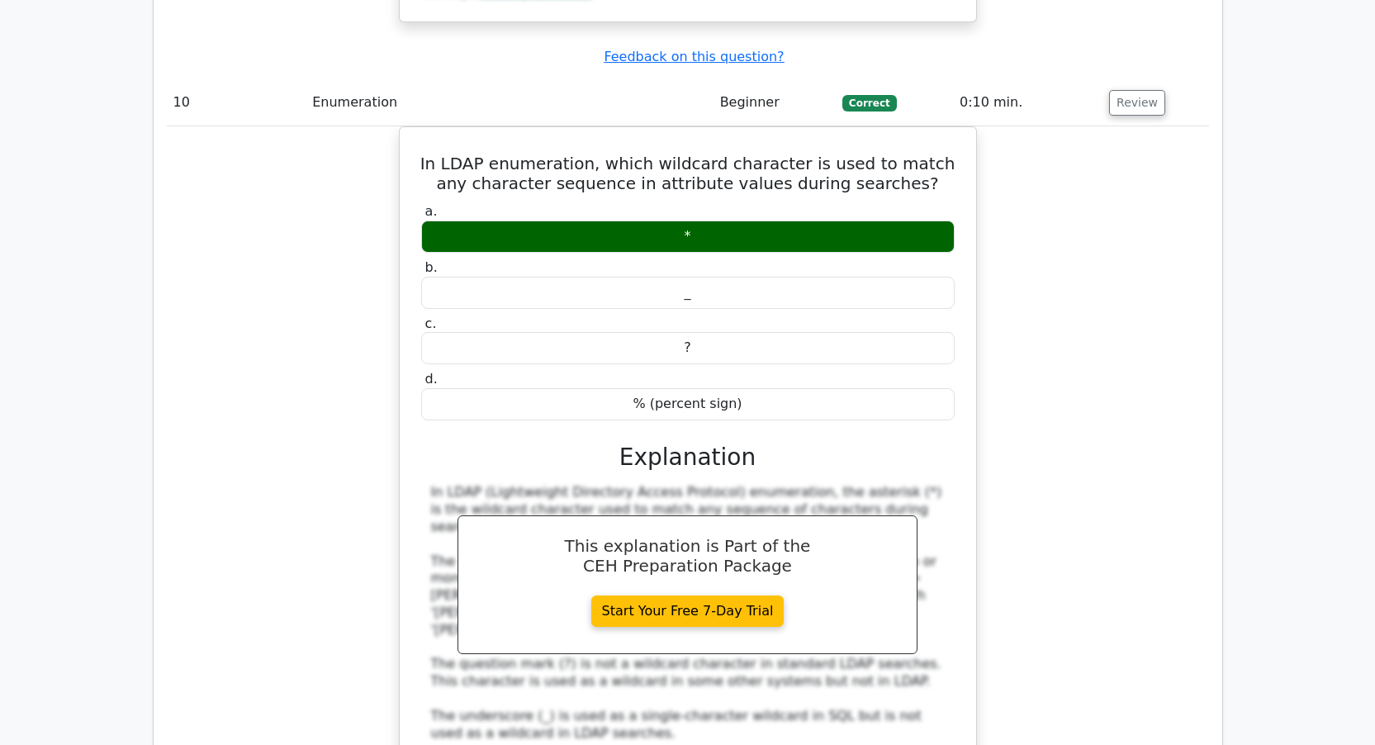
scroll to position [11912, 0]
